Goal: Browse casually

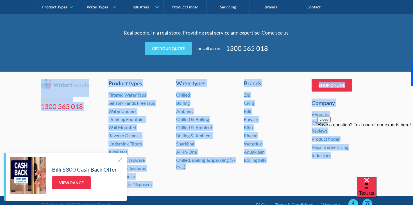
drag, startPoint x: 313, startPoint y: 185, endPoint x: 38, endPoint y: 93, distance: 290.1
click at [38, 92] on div "Call the experts [PHONE_NUMBER] Product types Filtered Water Taps Sensor/Hands …" at bounding box center [206, 134] width 413 height 125
click at [33, 86] on div "Call the experts [PHONE_NUMBER] Product types Filtered Water Taps Sensor/Hands …" at bounding box center [206, 134] width 413 height 125
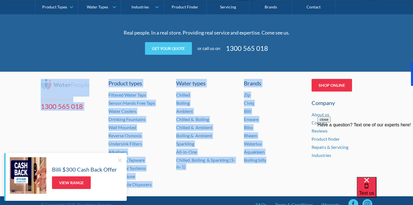
drag, startPoint x: 34, startPoint y: 76, endPoint x: 293, endPoint y: 162, distance: 272.9
click at [293, 161] on div "Call the experts [PHONE_NUMBER] Product types Filtered Water Taps Sensor/Hands …" at bounding box center [206, 134] width 413 height 125
click at [293, 162] on div "Boiling billy" at bounding box center [274, 160] width 61 height 7
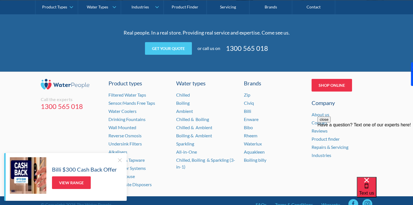
scroll to position [1174, 0]
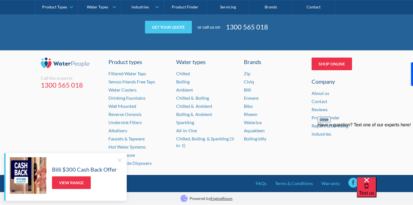
drag, startPoint x: 347, startPoint y: 136, endPoint x: 14, endPoint y: 29, distance: 349.8
click at [318, 117] on html "close Have a question? Text one of our experts here!" at bounding box center [366, 150] width 96 height 67
click at [13, 46] on div "Real people. In a real store. Providing real service and expertise. Come see us…" at bounding box center [206, 21] width 413 height 60
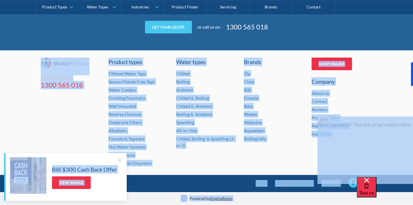
drag, startPoint x: 350, startPoint y: 174, endPoint x: 355, endPoint y: 143, distance: 30.9
click at [356, 192] on div "© Copyright 2025 The Water People. FAQs Terms & Conditions Warranty" at bounding box center [207, 183] width 332 height 17
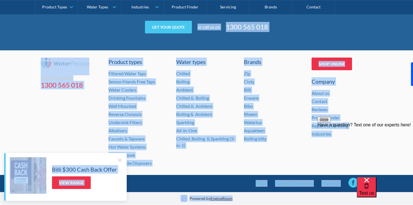
drag, startPoint x: 355, startPoint y: 198, endPoint x: 47, endPoint y: 42, distance: 345.3
click at [18, 55] on div "Call the experts [PHONE_NUMBER] Product types Filtered Water Taps Sensor/Hands …" at bounding box center [206, 112] width 413 height 125
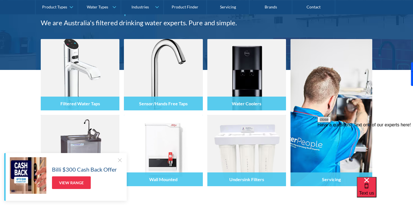
scroll to position [0, 0]
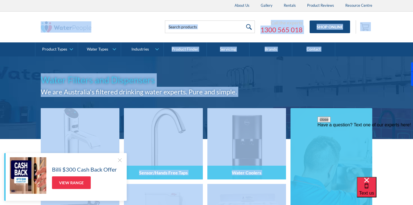
drag, startPoint x: 22, startPoint y: 23, endPoint x: 325, endPoint y: 189, distance: 345.1
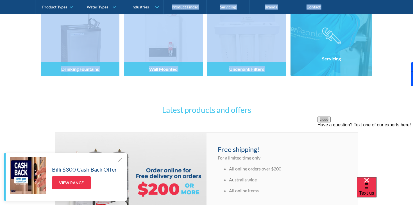
scroll to position [196, 0]
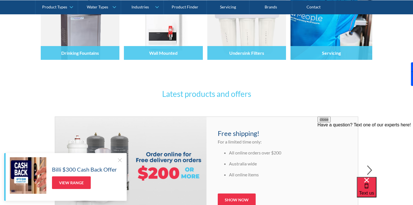
click at [273, 93] on h3 "Latest products and offers" at bounding box center [206, 94] width 219 height 12
